Goal: Task Accomplishment & Management: Use online tool/utility

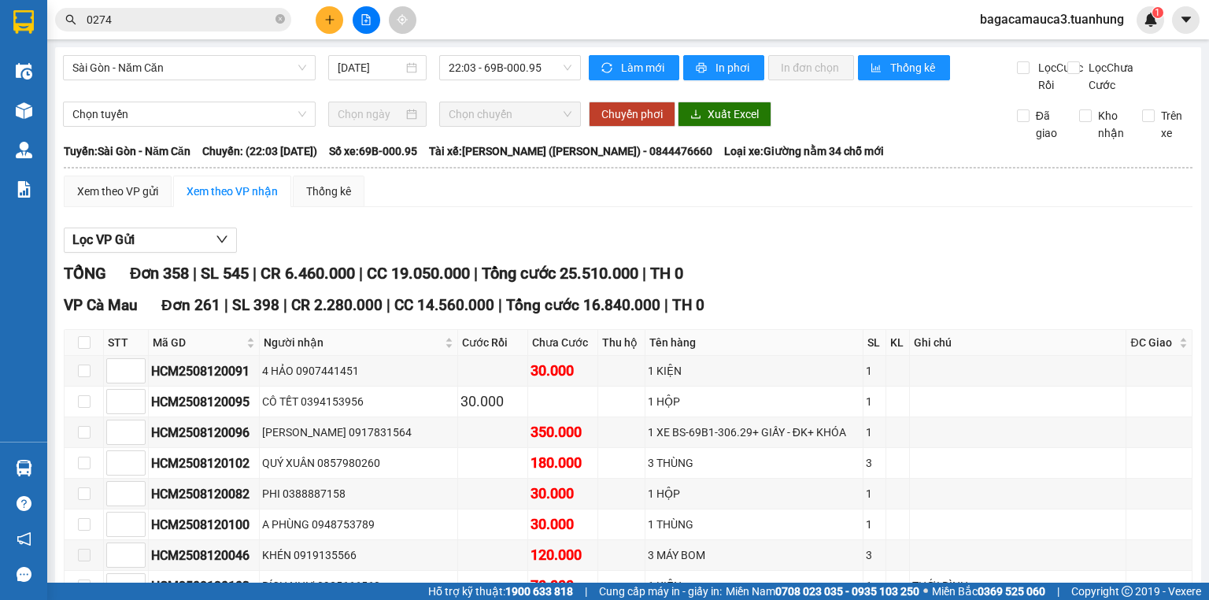
click at [364, 23] on icon "file-add" at bounding box center [365, 19] width 11 height 11
click at [368, 14] on icon "file-add" at bounding box center [365, 19] width 11 height 11
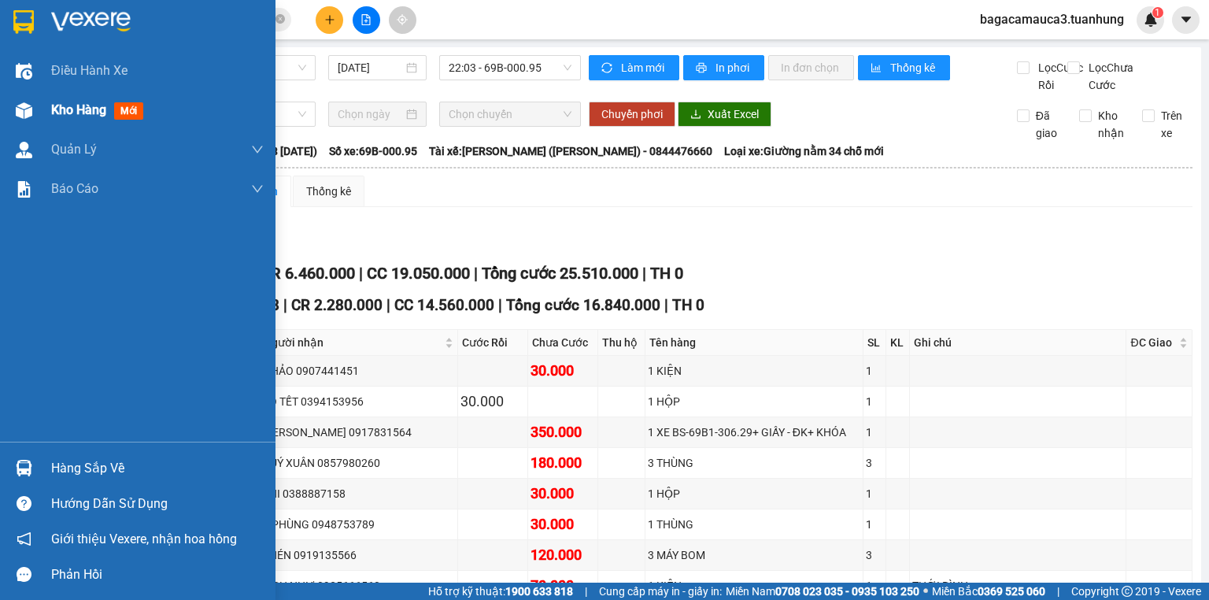
click at [25, 104] on img at bounding box center [24, 110] width 17 height 17
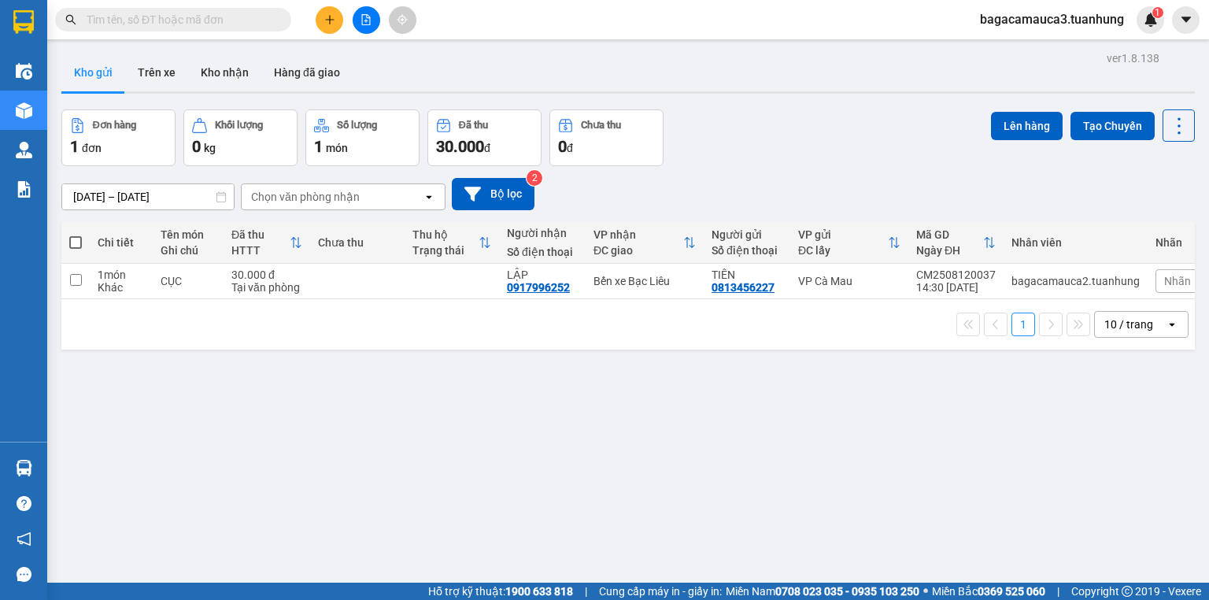
click at [371, 22] on icon "file-add" at bounding box center [365, 19] width 11 height 11
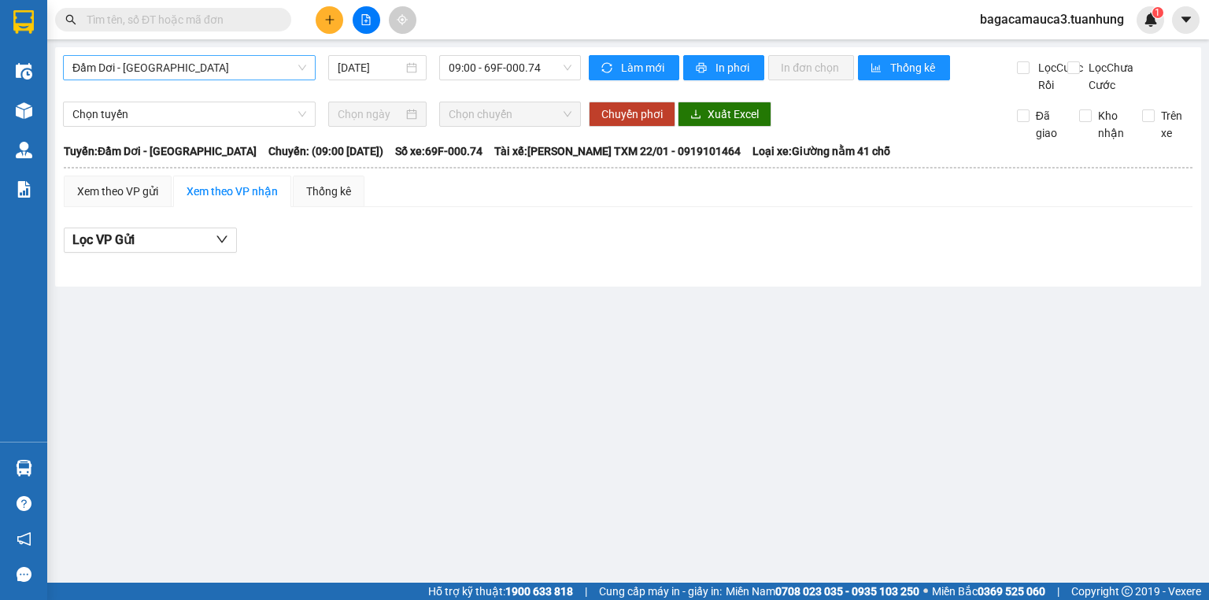
click at [243, 72] on span "Đầm Dơi - [GEOGRAPHIC_DATA]" at bounding box center [189, 68] width 234 height 24
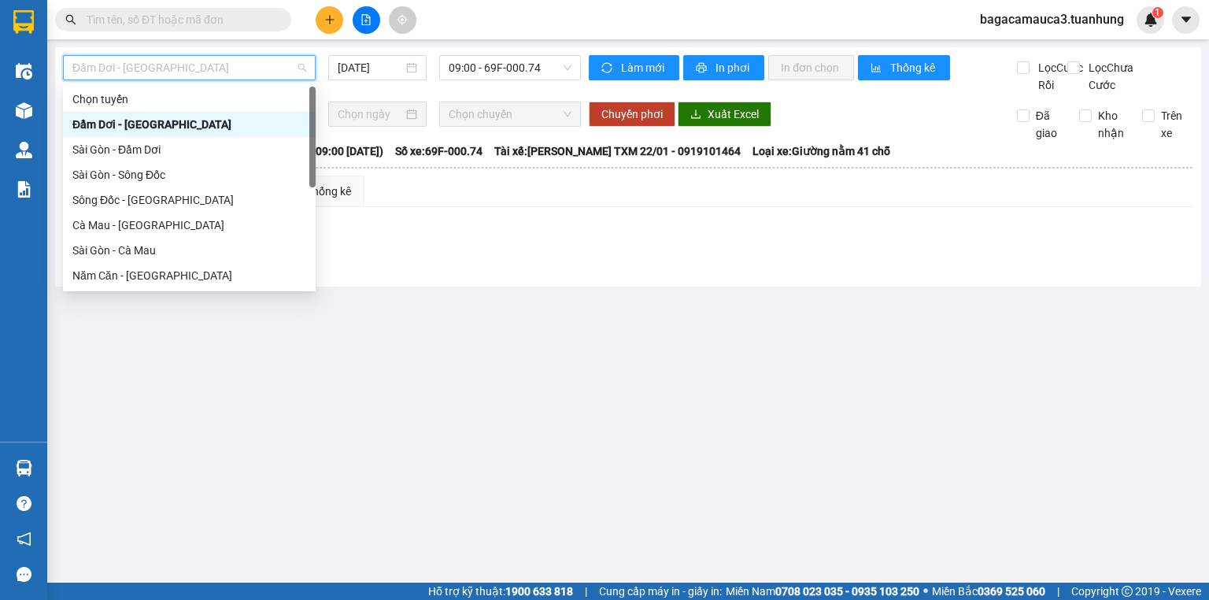
click at [247, 69] on span "Đầm Dơi - [GEOGRAPHIC_DATA]" at bounding box center [189, 68] width 234 height 24
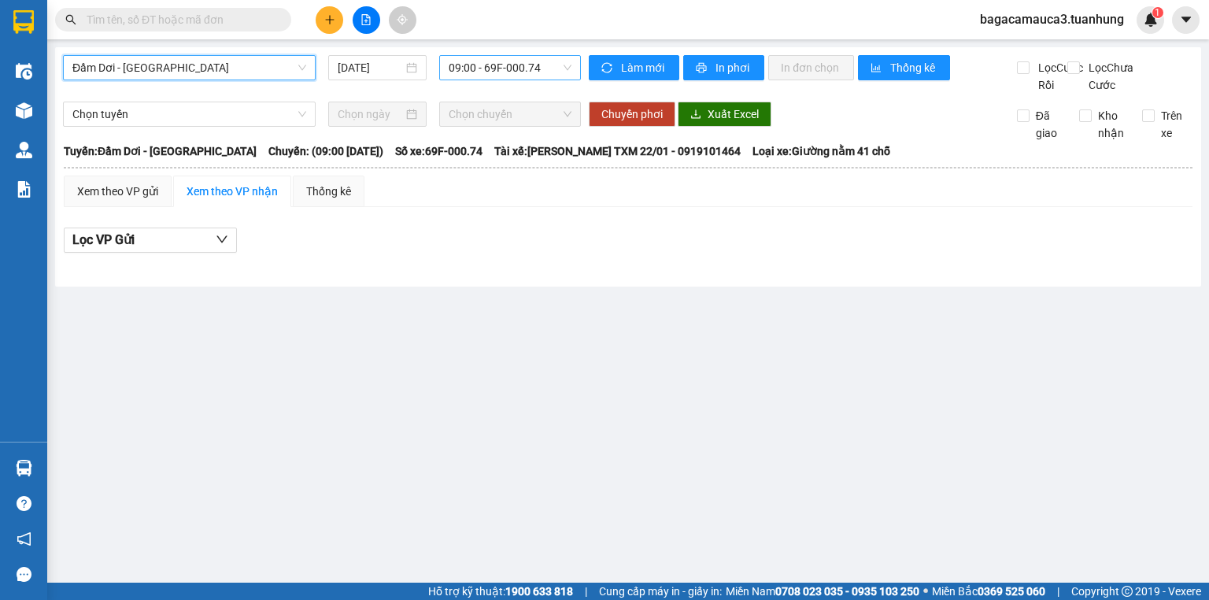
click at [472, 58] on span "09:00 - 69F-000.74" at bounding box center [510, 68] width 124 height 24
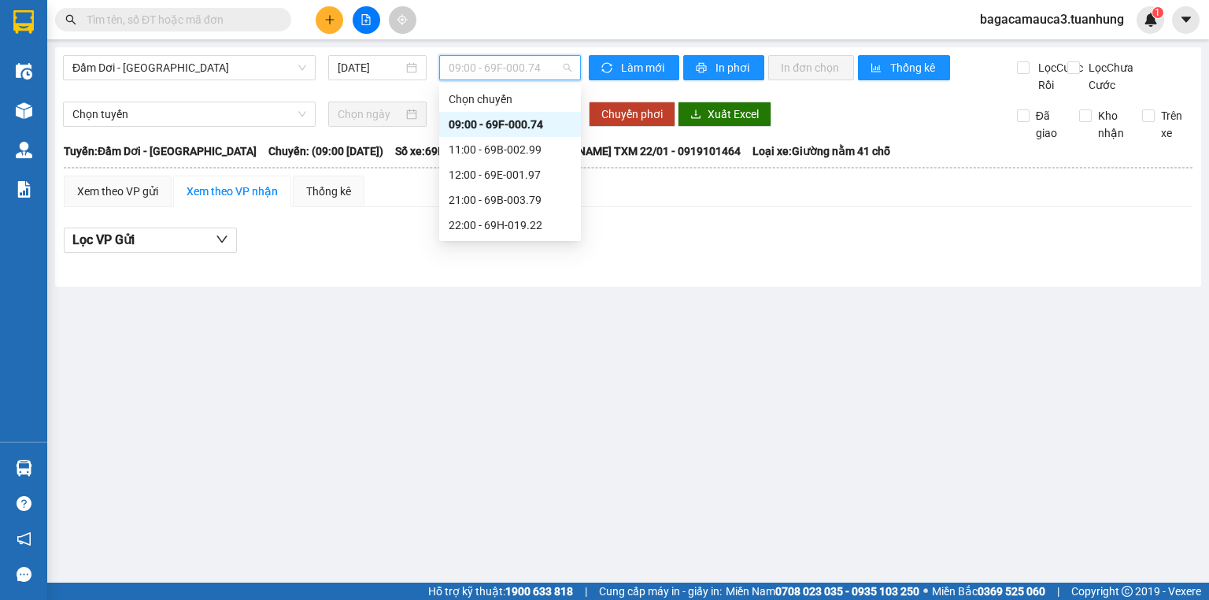
click at [493, 64] on span "09:00 - 69F-000.74" at bounding box center [510, 68] width 124 height 24
click at [364, 72] on input "[DATE]" at bounding box center [370, 67] width 65 height 17
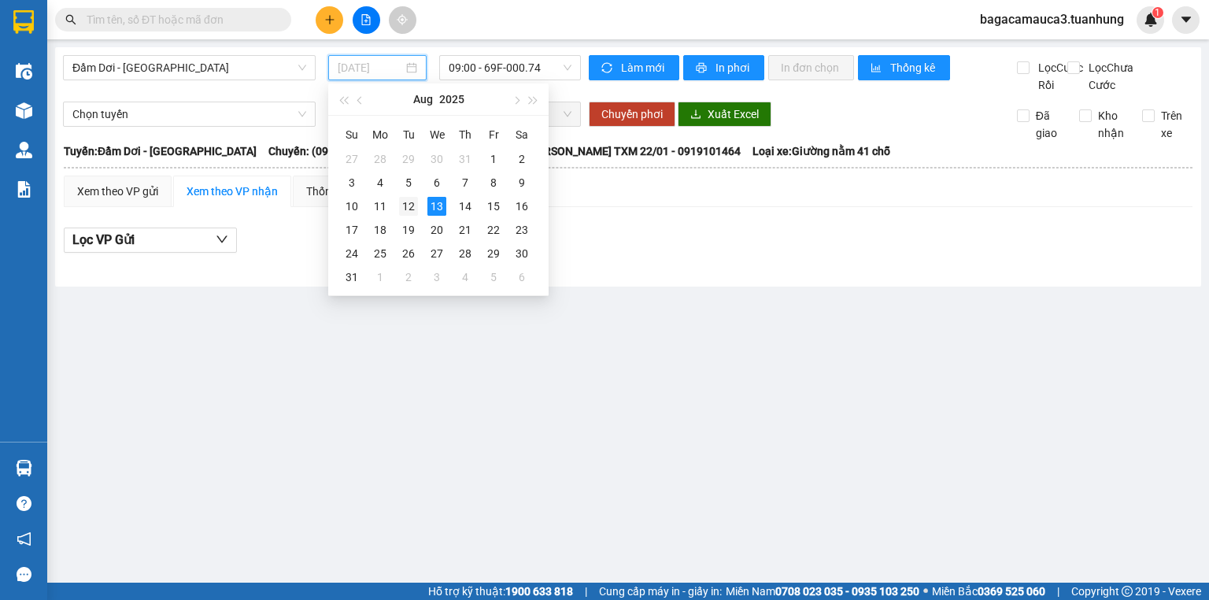
click at [409, 202] on div "12" at bounding box center [408, 206] width 19 height 19
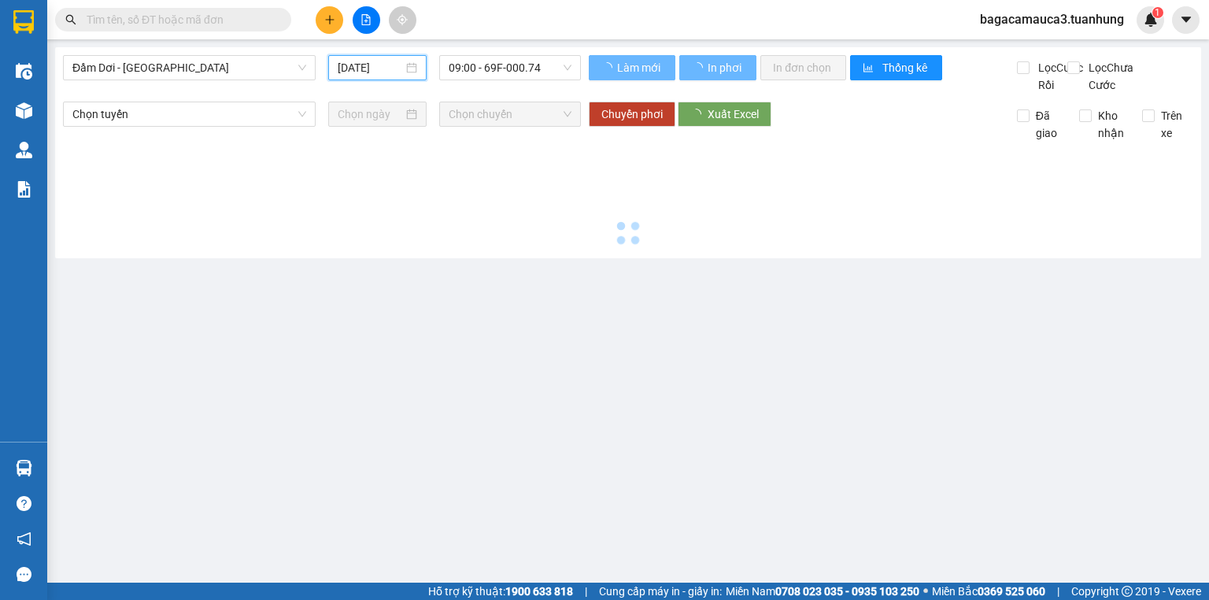
type input "[DATE]"
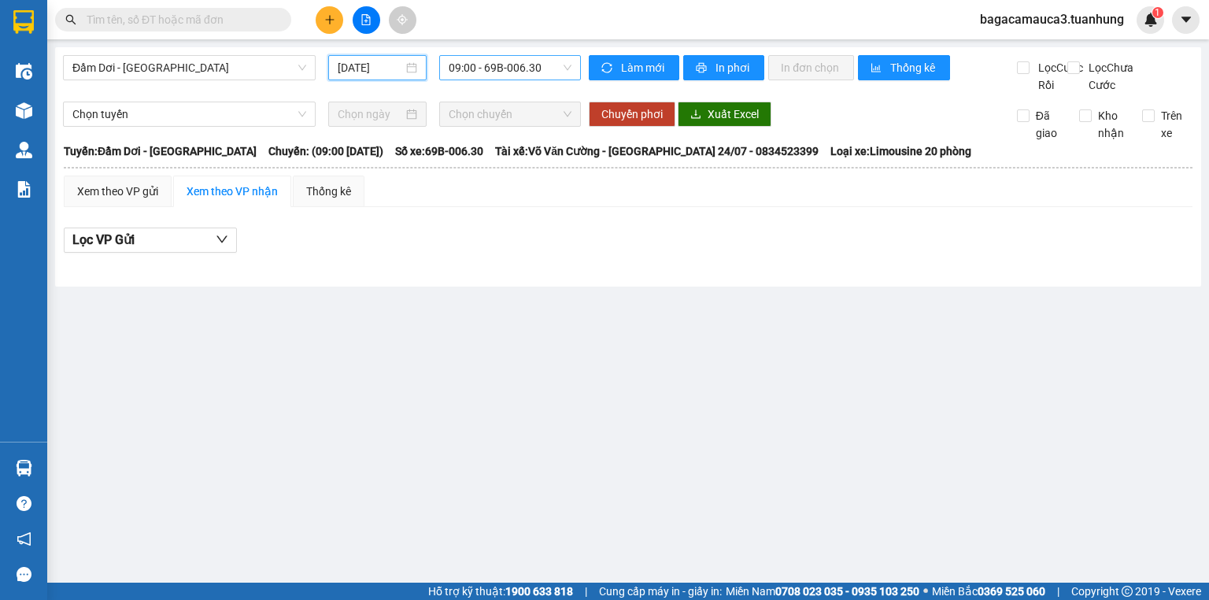
click at [519, 66] on span "09:00 - 69B-006.30" at bounding box center [510, 68] width 124 height 24
click at [359, 94] on div "Đầm Dơi - [GEOGRAPHIC_DATA] [DATE] 09:00 09:00 - 69B-006.30" at bounding box center [322, 74] width 518 height 39
click at [283, 72] on span "Đầm Dơi - [GEOGRAPHIC_DATA]" at bounding box center [189, 68] width 234 height 24
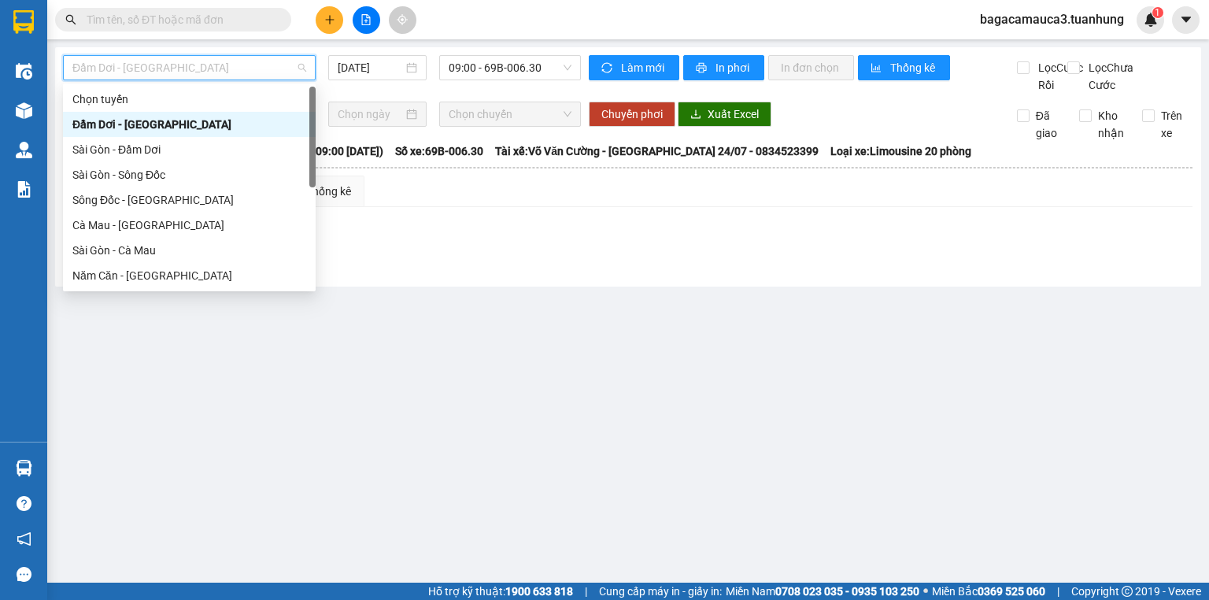
click at [283, 72] on span "Đầm Dơi - [GEOGRAPHIC_DATA]" at bounding box center [189, 68] width 234 height 24
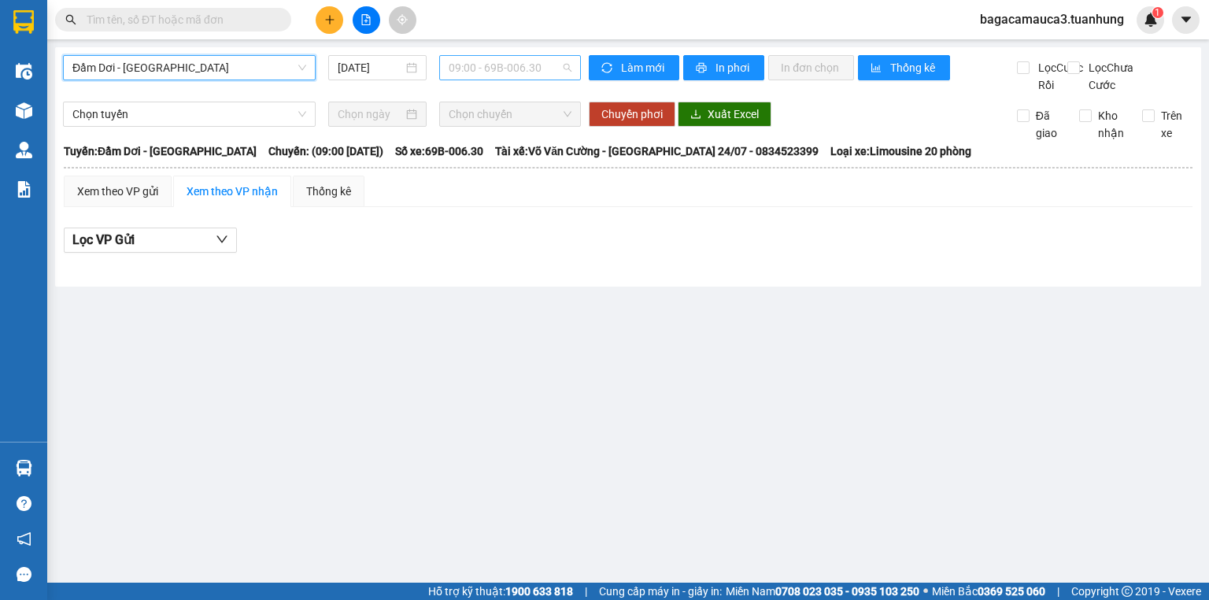
click at [522, 71] on span "09:00 - 69B-006.30" at bounding box center [510, 68] width 124 height 24
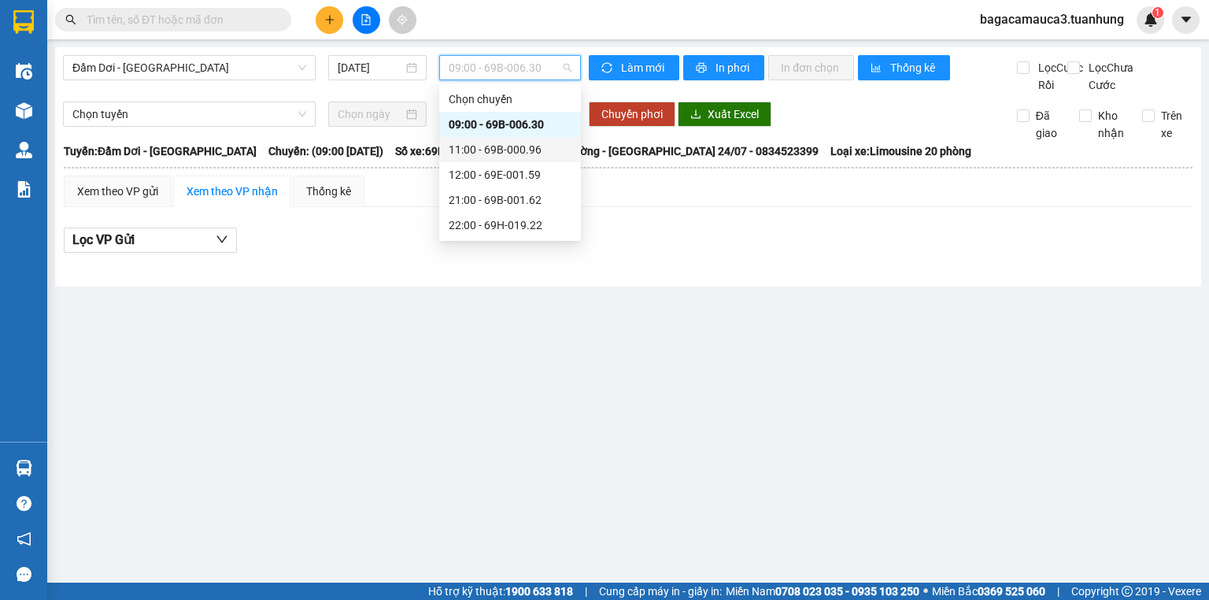
click at [553, 145] on div "11:00 - 69B-000.96" at bounding box center [509, 149] width 123 height 17
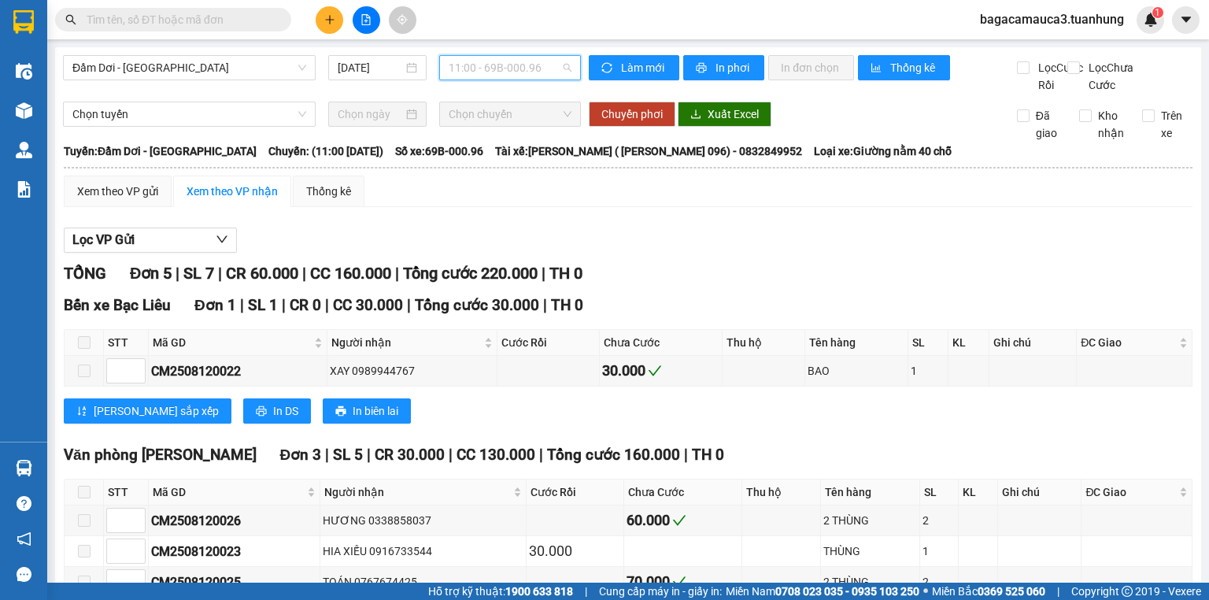
click at [547, 71] on span "11:00 - 69B-000.96" at bounding box center [510, 68] width 124 height 24
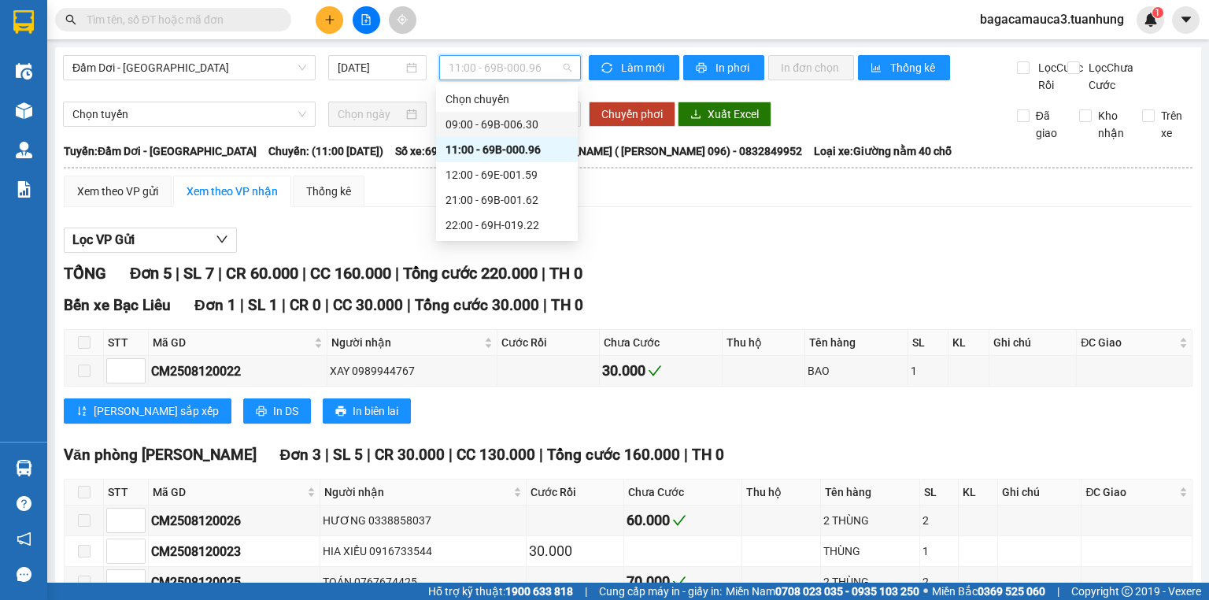
click at [534, 127] on div "09:00 - 69B-006.30" at bounding box center [506, 124] width 123 height 17
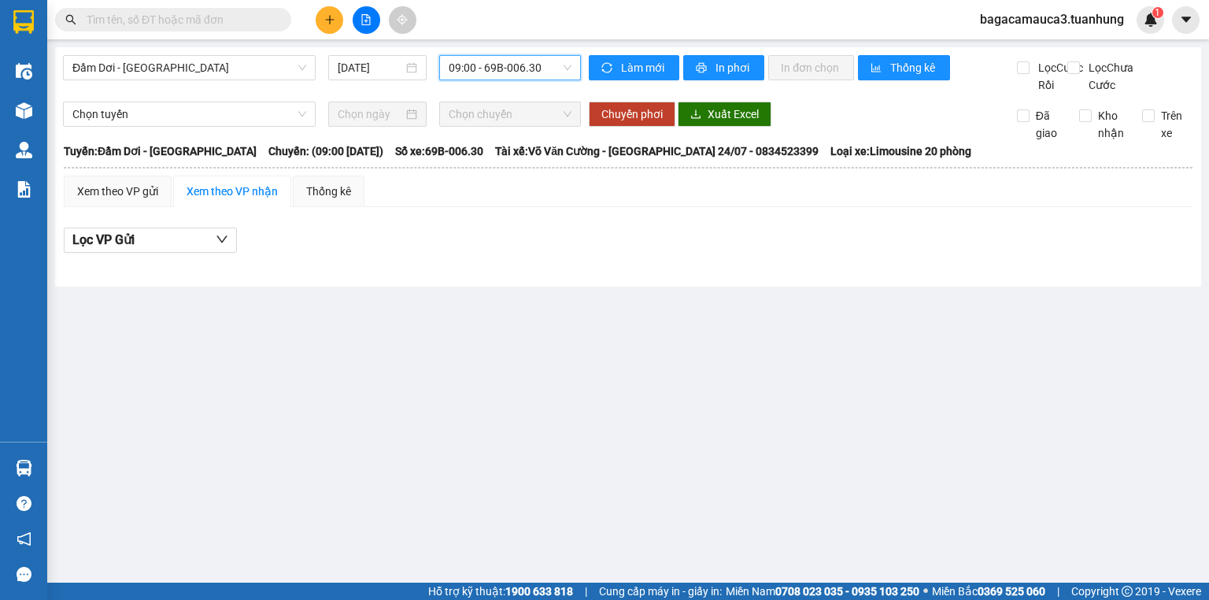
click at [516, 58] on span "09:00 - 69B-006.30" at bounding box center [510, 68] width 124 height 24
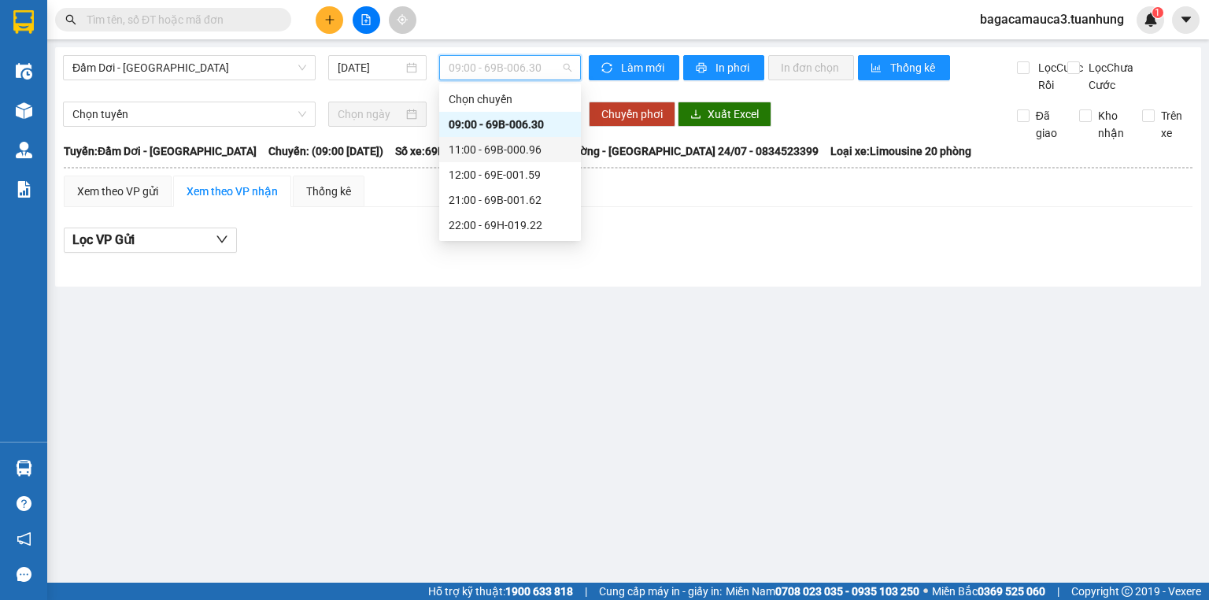
click at [528, 149] on div "11:00 - 69B-000.96" at bounding box center [509, 149] width 123 height 17
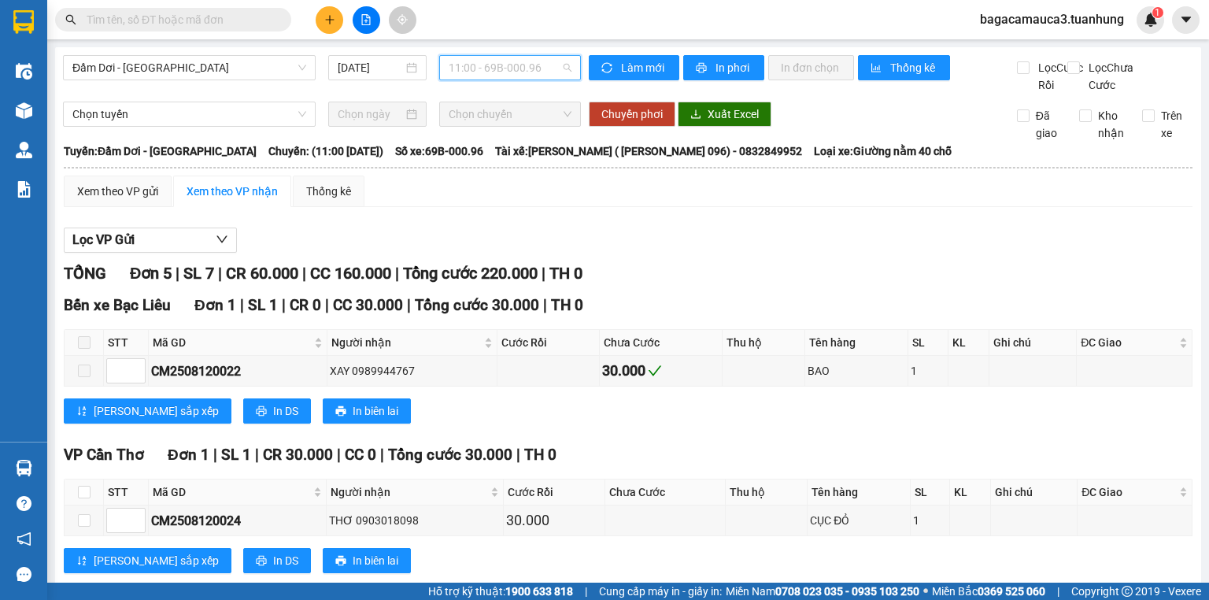
click at [528, 64] on span "11:00 - 69B-000.96" at bounding box center [510, 68] width 124 height 24
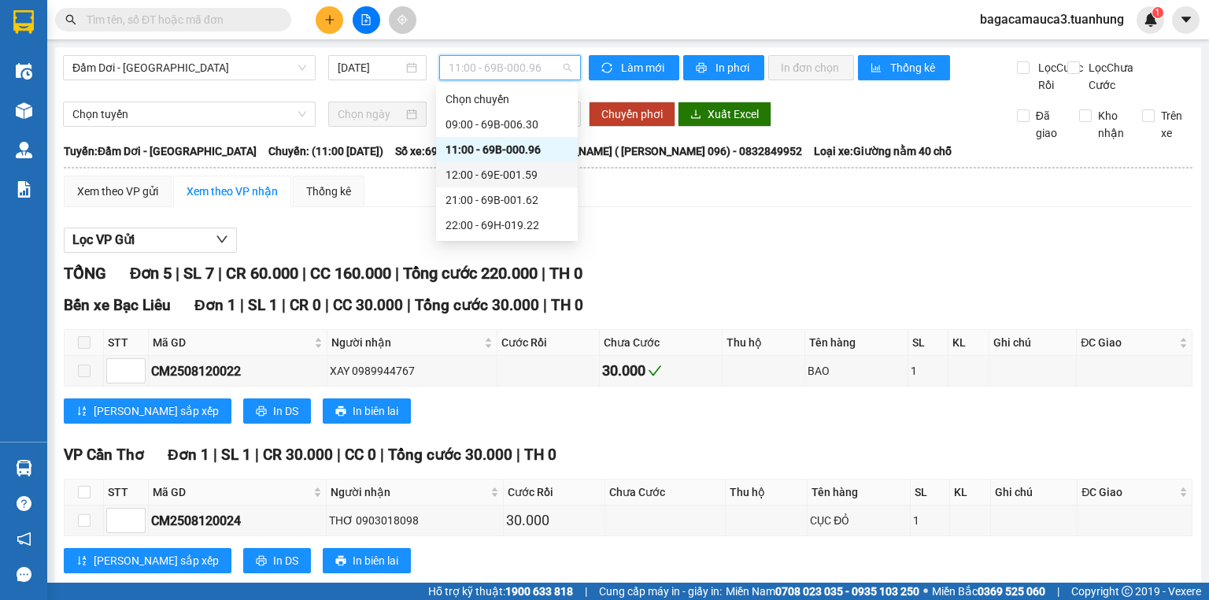
click at [541, 172] on div "12:00 - 69E-001.59" at bounding box center [506, 174] width 123 height 17
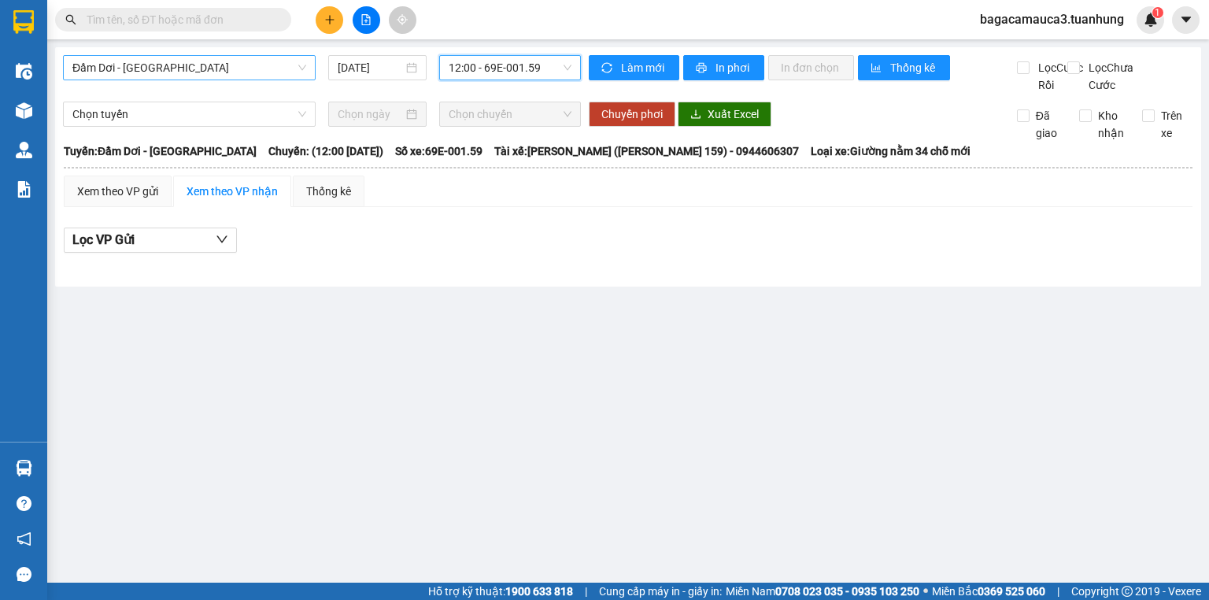
click at [194, 60] on span "Đầm Dơi - [GEOGRAPHIC_DATA]" at bounding box center [189, 68] width 234 height 24
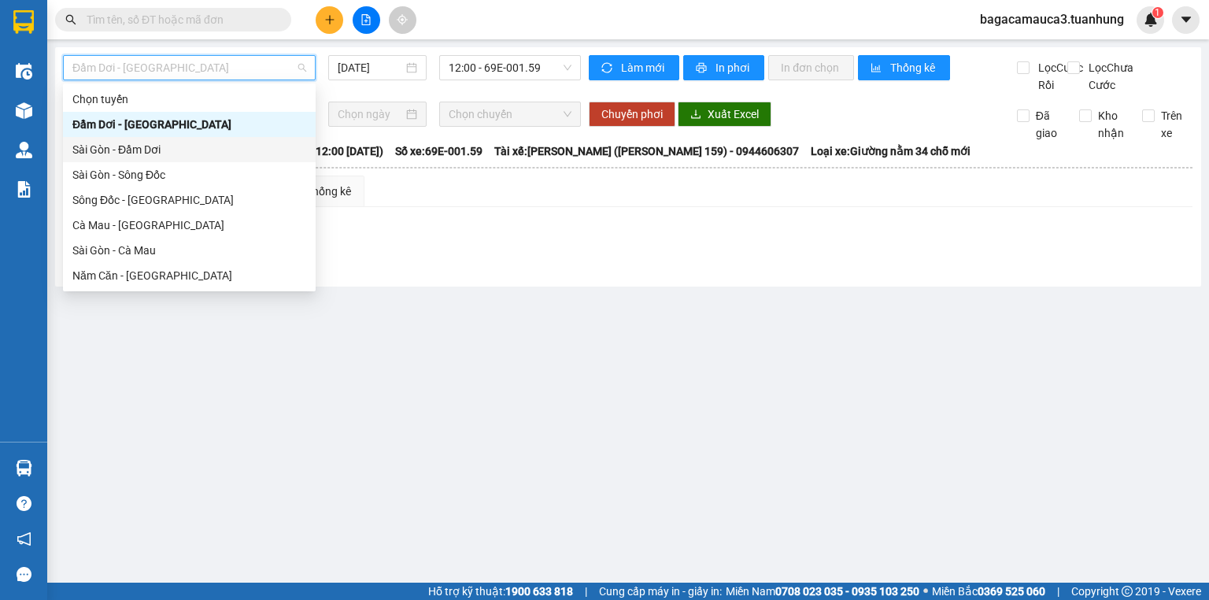
click at [208, 154] on div "Sài Gòn - Đầm Dơi" at bounding box center [189, 149] width 234 height 17
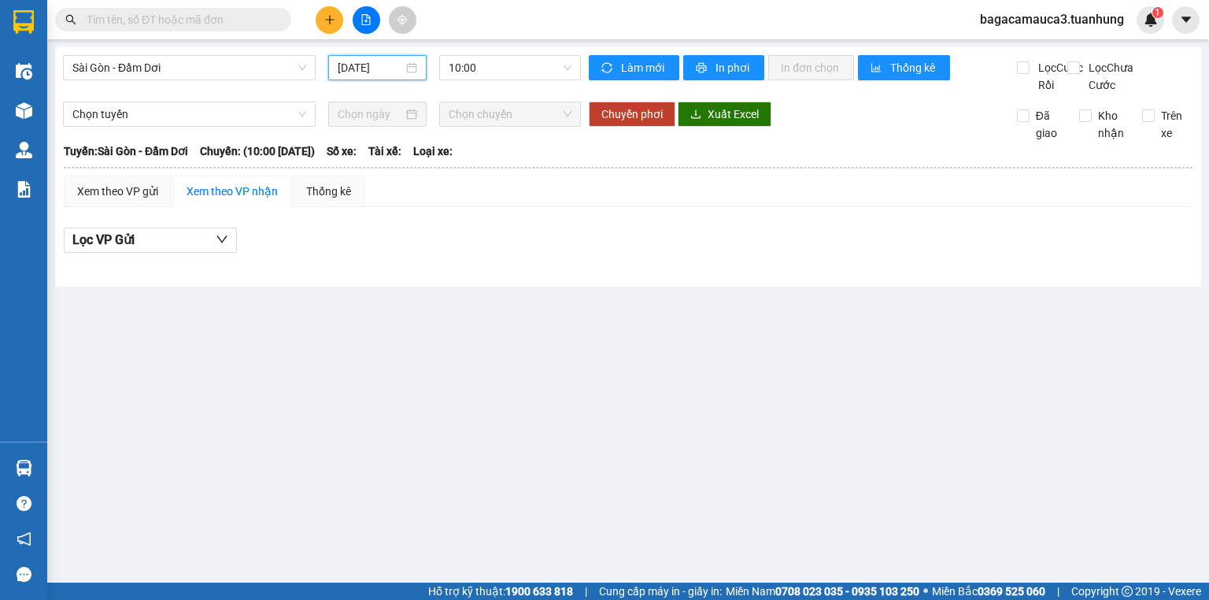
click at [356, 65] on input "[DATE]" at bounding box center [370, 67] width 65 height 17
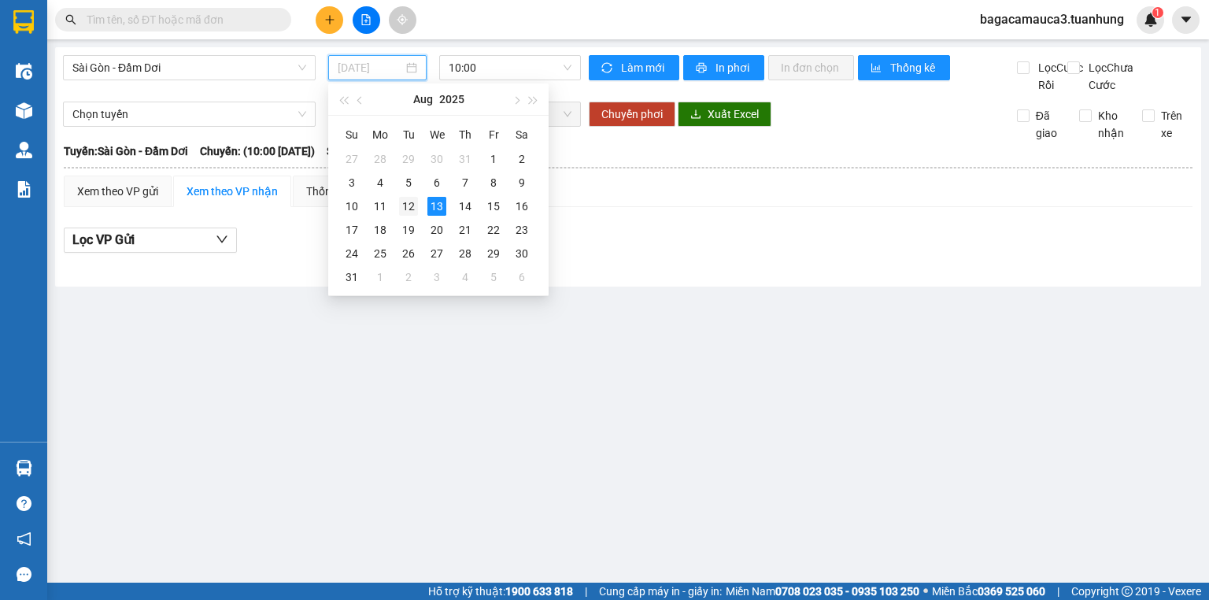
click at [409, 203] on div "12" at bounding box center [408, 206] width 19 height 19
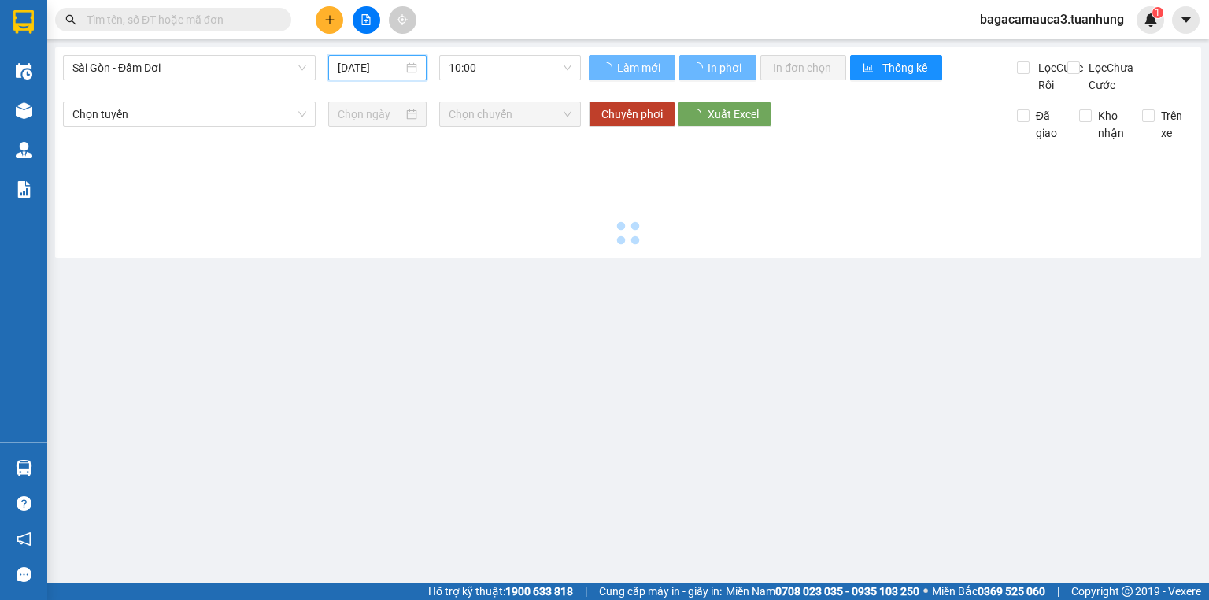
type input "[DATE]"
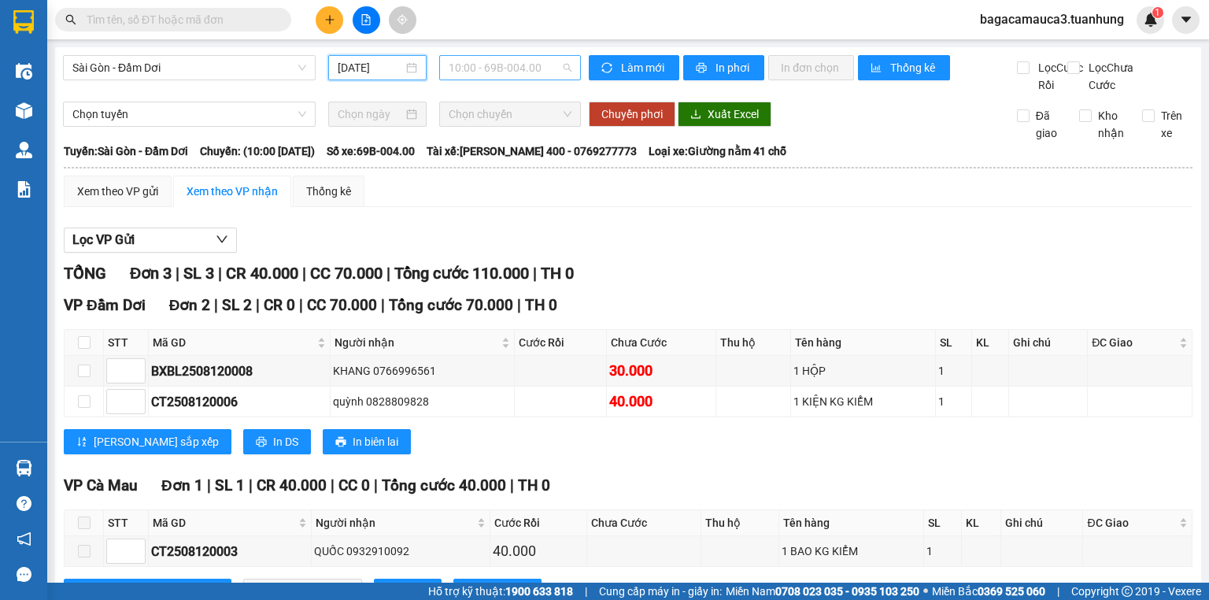
click at [537, 72] on span "10:00 - 69B-004.00" at bounding box center [510, 68] width 124 height 24
click at [514, 60] on span "10:00 - 69B-004.00" at bounding box center [510, 68] width 124 height 24
click at [522, 76] on span "10:00 - 69B-004.00" at bounding box center [510, 68] width 124 height 24
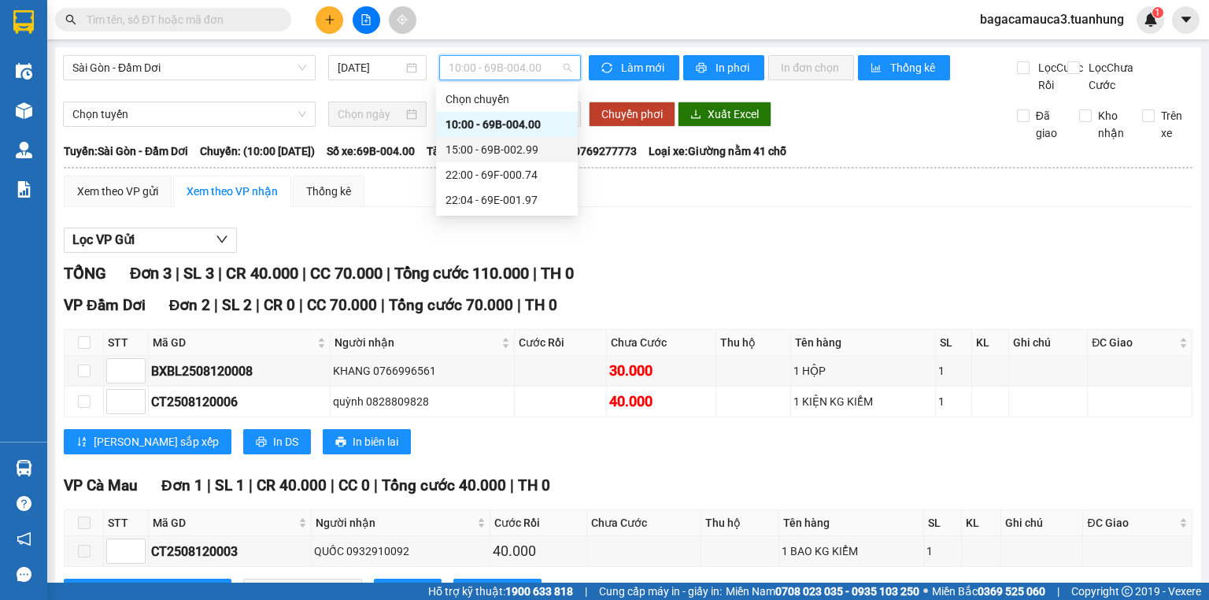
click at [543, 149] on div "15:00 - 69B-002.99" at bounding box center [506, 149] width 123 height 17
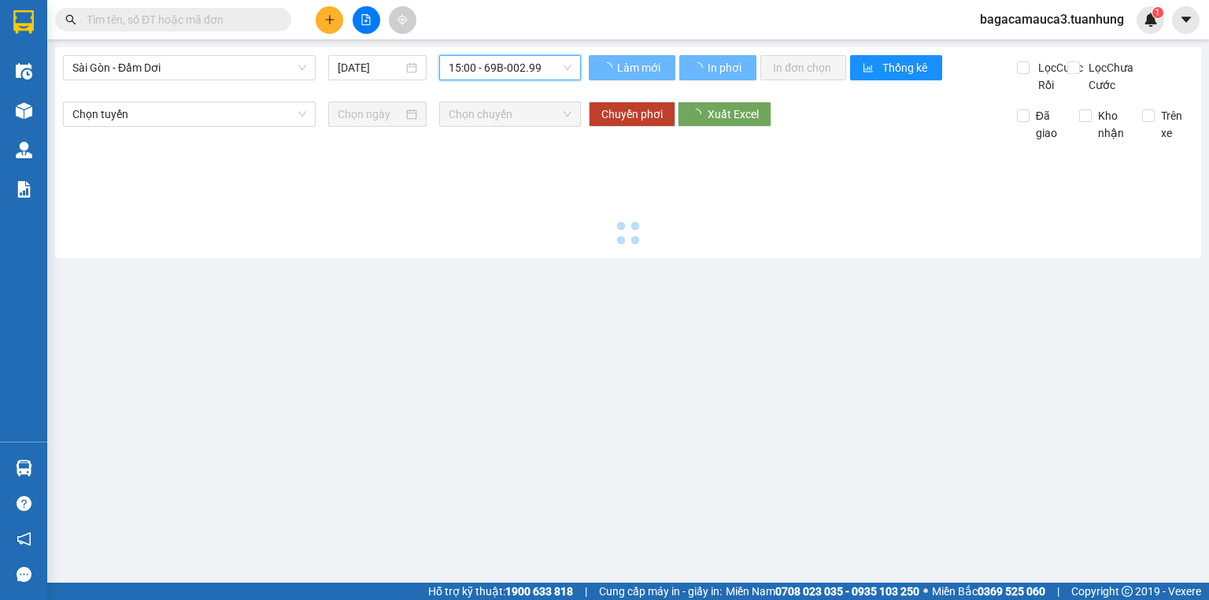
click at [543, 142] on div "Chọn tuyến Chọn chuyến Chuyển phơi Xuất Excel Đã giao Kho nhận Trên xe" at bounding box center [628, 122] width 1130 height 40
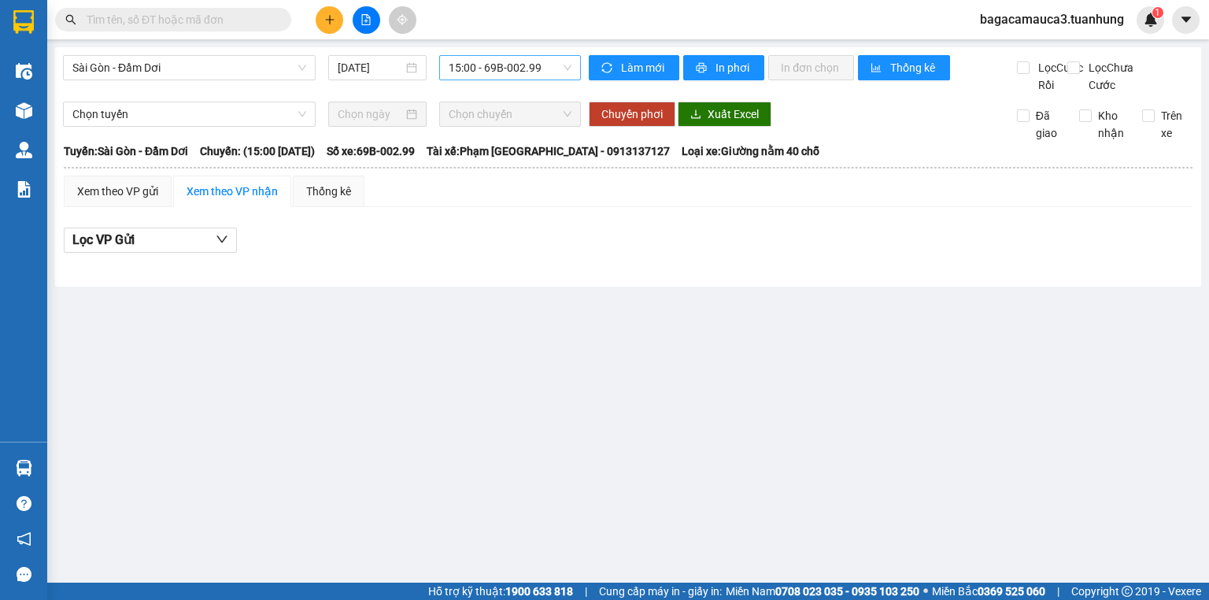
click at [526, 67] on span "15:00 - 69B-002.99" at bounding box center [510, 68] width 124 height 24
click at [515, 68] on span "15:00 - 69B-002.99" at bounding box center [510, 68] width 124 height 24
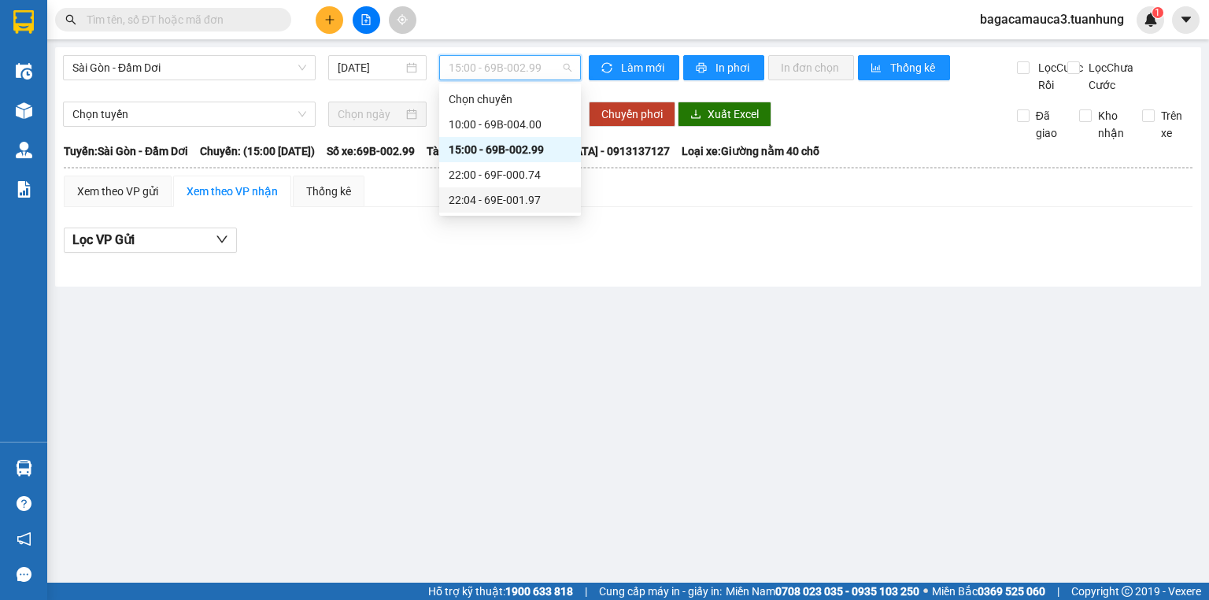
click at [547, 201] on div "22:04 - 69E-001.97" at bounding box center [509, 199] width 123 height 17
